Goal: Information Seeking & Learning: Learn about a topic

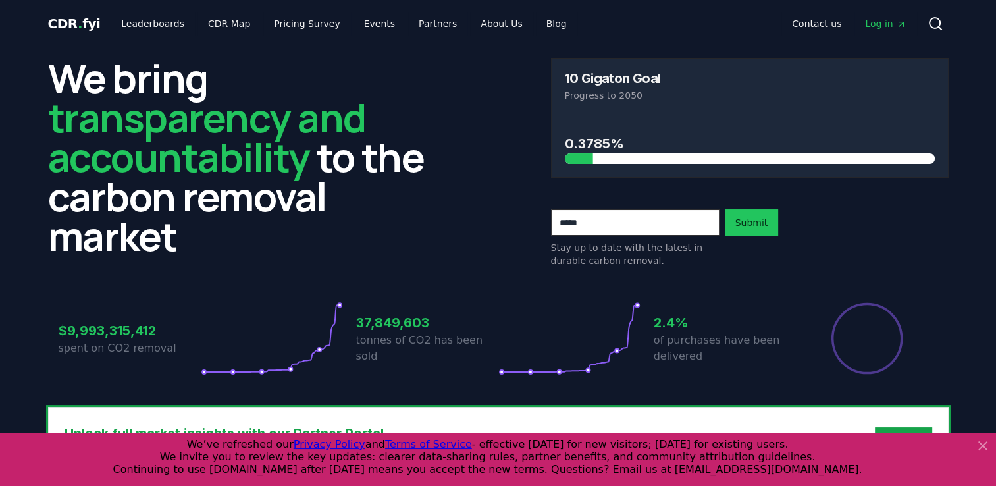
click at [421, 331] on h3 "37,849,603" at bounding box center [427, 323] width 142 height 20
drag, startPoint x: 406, startPoint y: 331, endPoint x: 524, endPoint y: 308, distance: 120.1
click at [406, 330] on h3 "37,849,603" at bounding box center [427, 323] width 142 height 20
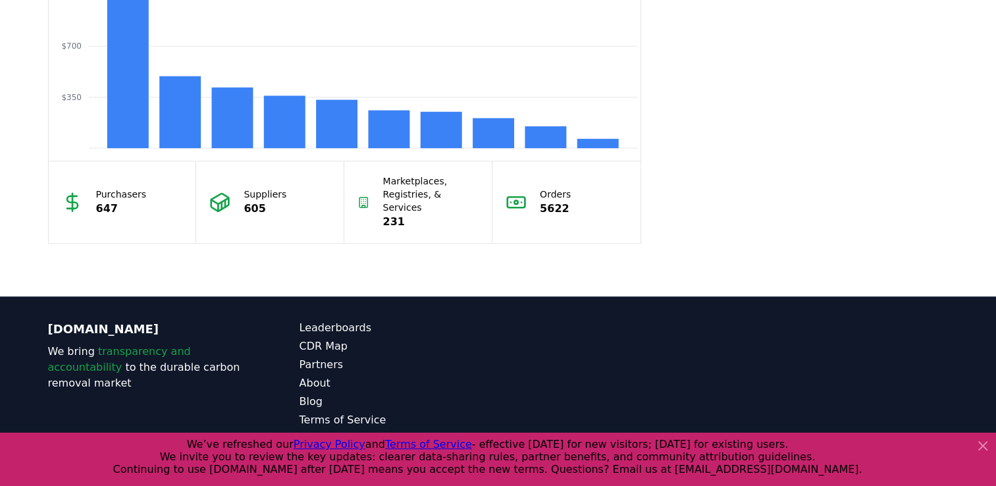
scroll to position [1223, 0]
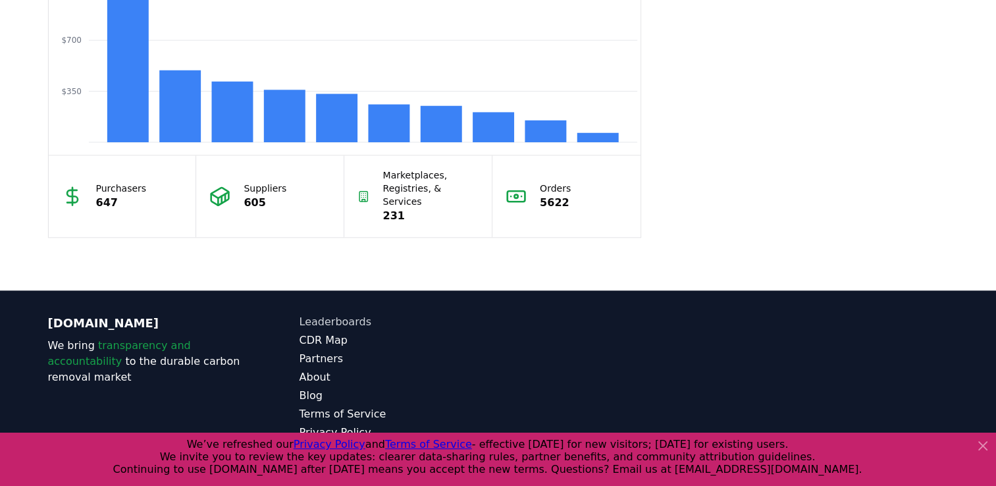
click at [343, 314] on link "Leaderboards" at bounding box center [399, 322] width 199 height 16
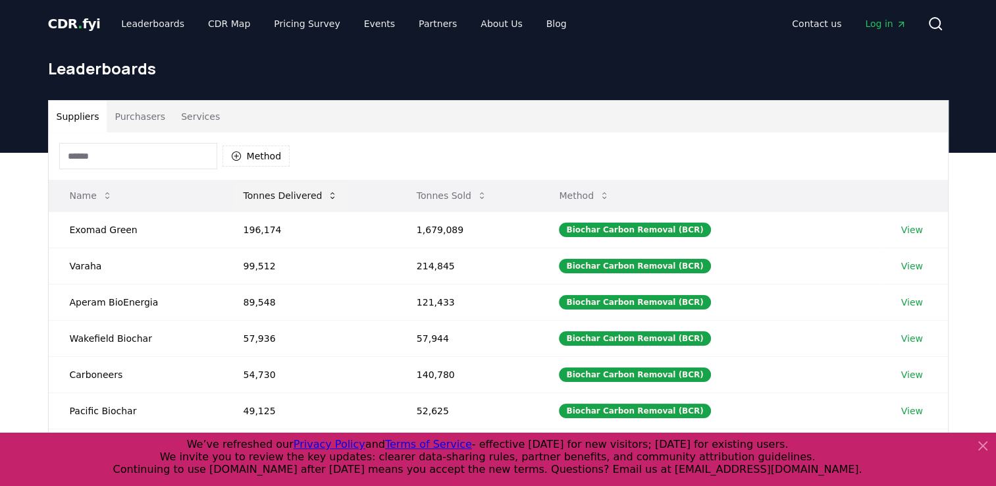
click at [320, 200] on button "Tonnes Delivered" at bounding box center [291, 195] width 116 height 26
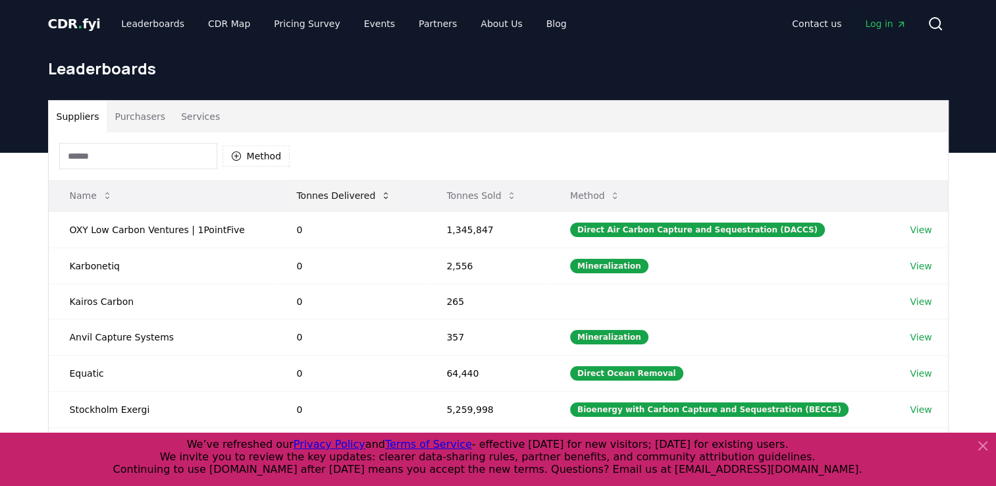
click at [355, 192] on button "Tonnes Delivered" at bounding box center [344, 195] width 116 height 26
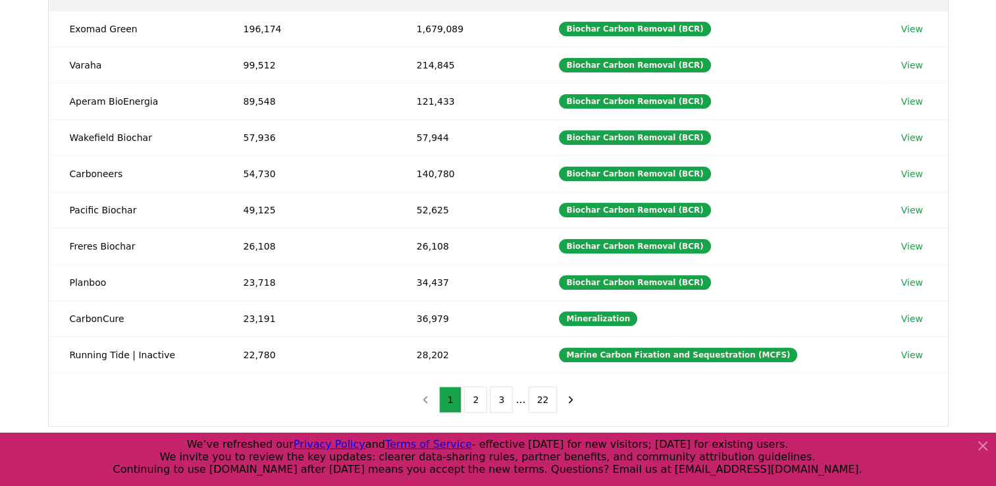
scroll to position [219, 0]
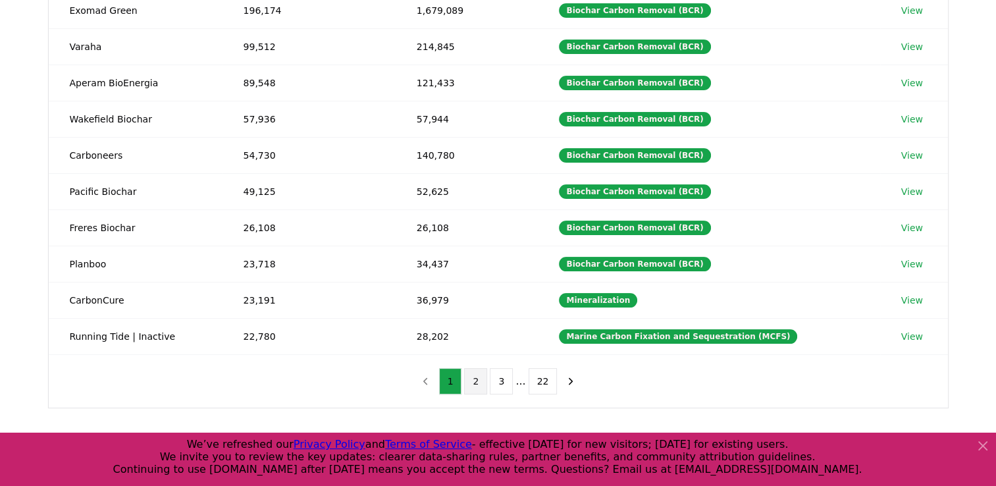
click at [478, 375] on button "2" at bounding box center [475, 381] width 23 height 26
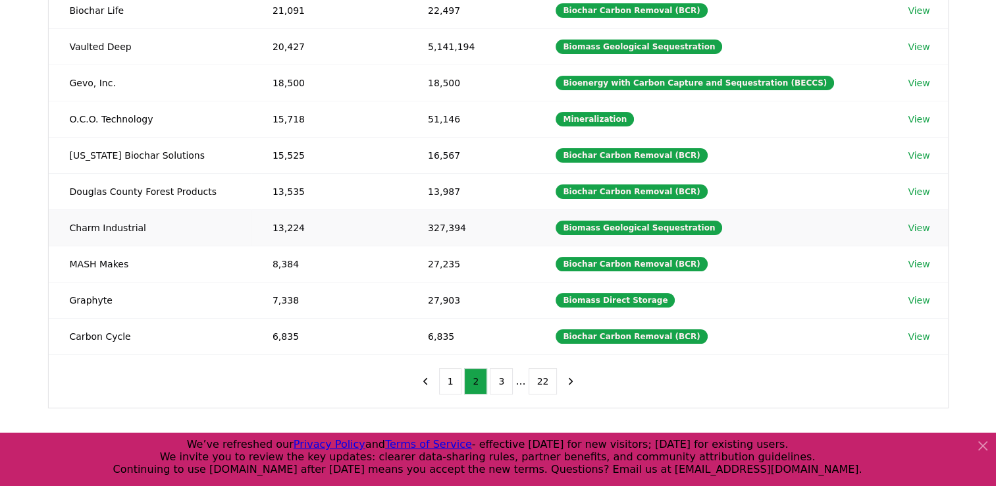
scroll to position [329, 0]
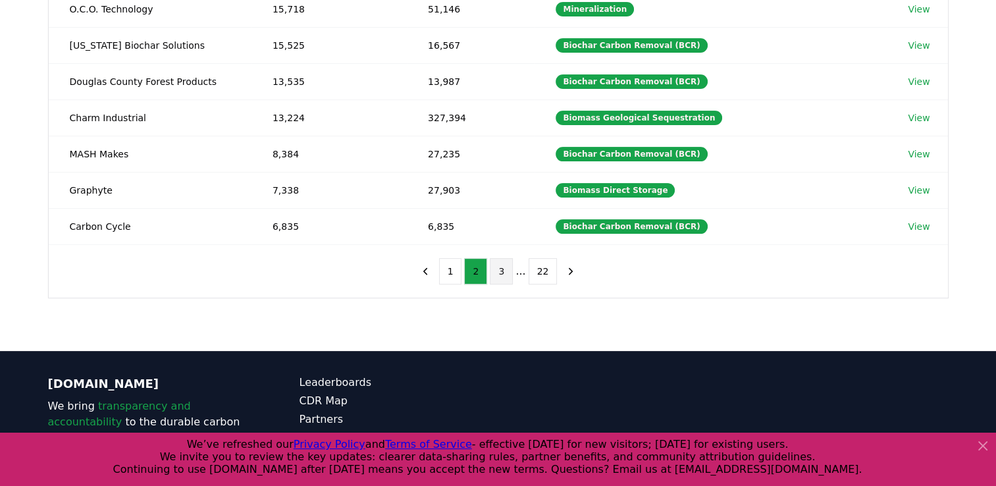
click at [500, 267] on button "3" at bounding box center [501, 271] width 23 height 26
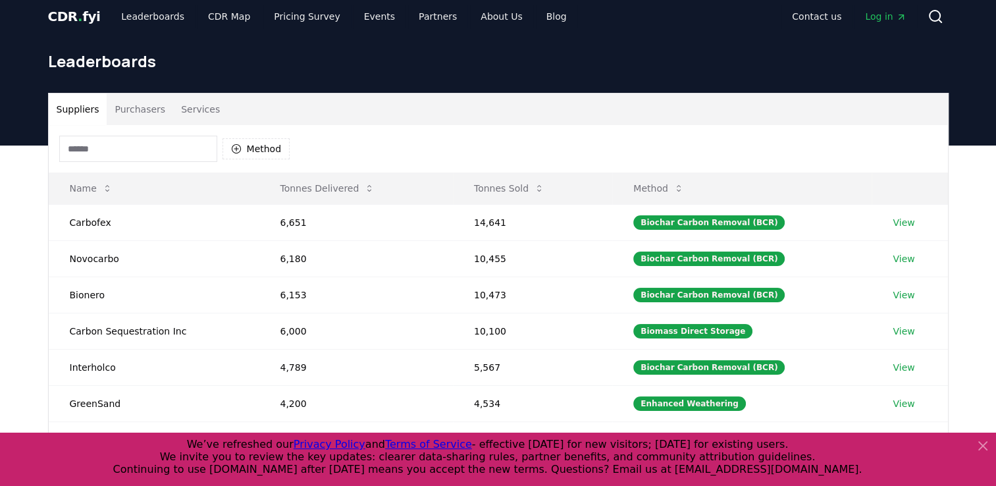
scroll to position [0, 0]
